Goal: Task Accomplishment & Management: Use online tool/utility

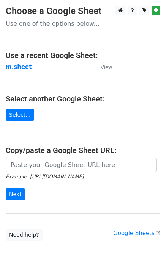
drag, startPoint x: 41, startPoint y: 168, endPoint x: 46, endPoint y: 161, distance: 9.3
click at [41, 168] on input "url" at bounding box center [81, 165] width 150 height 14
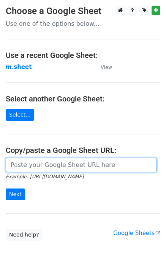
click at [62, 167] on input "url" at bounding box center [81, 165] width 150 height 14
type input "https://docs.google.com/spreadsheets/d/1NSPy5y9XraHPasg8dEzu-ngu0Ro3lXZEEAXZcNX…"
click at [40, 165] on input "https://docs.google.com/spreadsheets/d/1NSPy5y9XraHPasg8dEzu-ngu0Ro3lXZEEAXZcNX…" at bounding box center [81, 165] width 150 height 14
click at [6, 189] on input "Next" at bounding box center [15, 195] width 19 height 12
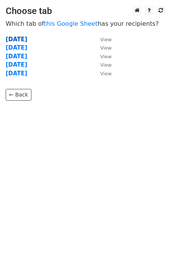
click at [13, 39] on strong "Monday" at bounding box center [17, 39] width 22 height 7
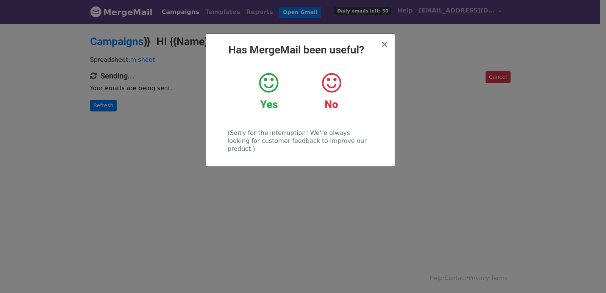
click at [103, 120] on div "× Has MergeMail been useful? Yes No (Sorry for the interruption! We're always l…" at bounding box center [303, 158] width 606 height 270
click at [103, 120] on body "MergeMail Campaigns Templates Reports Open Gmail Daily emails left: 50 Help m.s…" at bounding box center [303, 71] width 606 height 142
click at [103, 118] on body "MergeMail Campaigns Templates Reports Open Gmail Daily emails left: 50 Help m.s…" at bounding box center [303, 71] width 606 height 142
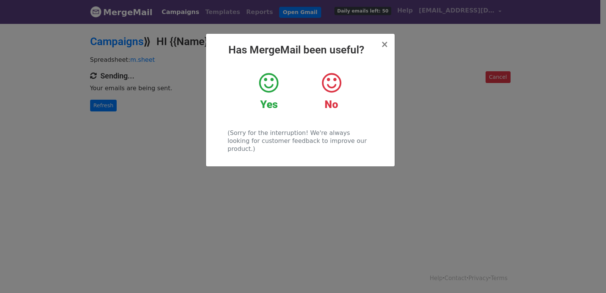
click at [103, 118] on body "MergeMail Campaigns Templates Reports Open Gmail Daily emails left: 50 Help m.s…" at bounding box center [303, 71] width 606 height 142
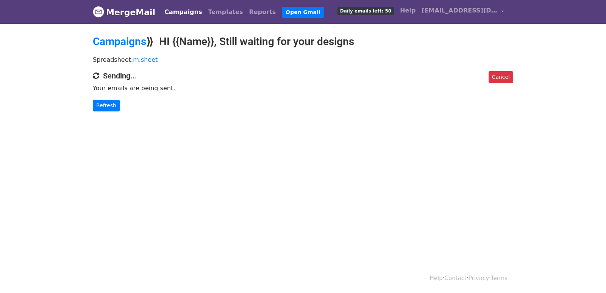
click at [102, 116] on body "MergeMail Campaigns Templates Reports Open Gmail Daily emails left: 50 Help m.s…" at bounding box center [303, 71] width 606 height 142
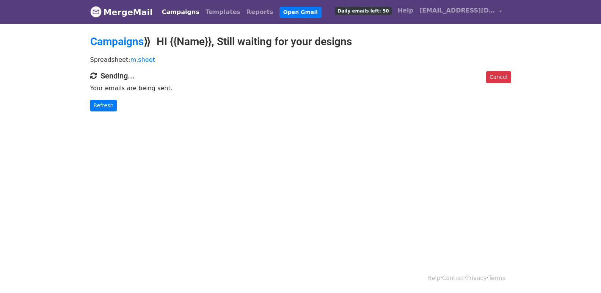
click at [102, 116] on body "MergeMail Campaigns Templates Reports Open Gmail Daily emails left: 50 Help m.s…" at bounding box center [300, 71] width 601 height 142
click at [100, 110] on link "Refresh" at bounding box center [103, 106] width 27 height 12
click at [102, 110] on link "Refresh" at bounding box center [103, 106] width 27 height 12
